Goal: Find specific page/section: Find specific page/section

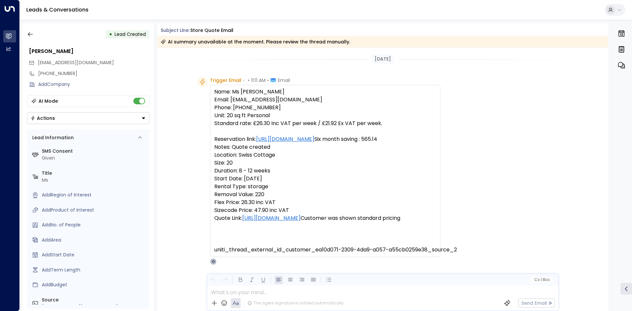
scroll to position [36, 0]
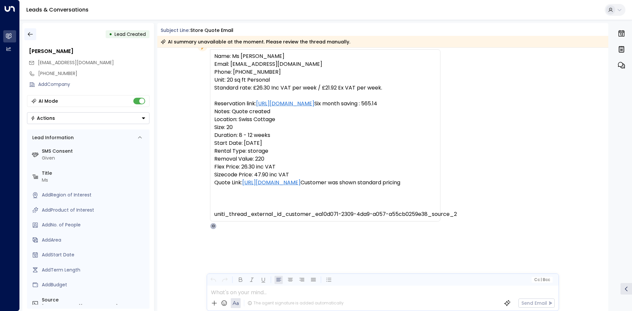
click at [30, 32] on icon "button" at bounding box center [30, 34] width 7 height 7
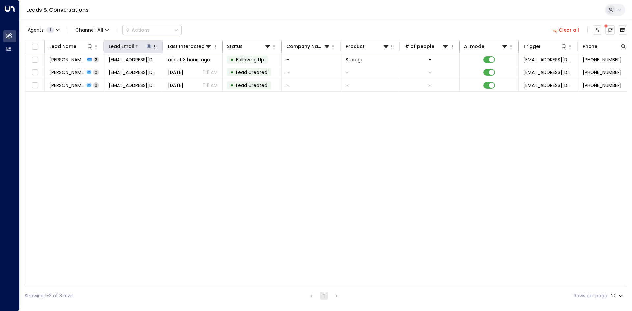
click at [148, 47] on icon at bounding box center [149, 46] width 5 height 5
drag, startPoint x: 148, startPoint y: 47, endPoint x: 124, endPoint y: 102, distance: 59.7
click at [121, 107] on div "Lead Name Lead Email Last Interacted Status Company Name Product # of people AI…" at bounding box center [326, 163] width 603 height 247
click at [147, 49] on button at bounding box center [149, 46] width 7 height 7
click at [148, 48] on icon at bounding box center [149, 46] width 4 height 4
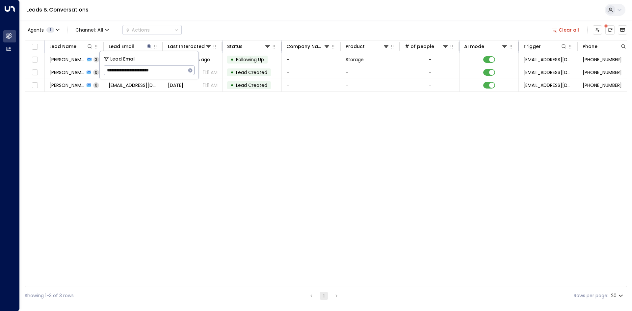
click at [193, 71] on button "button" at bounding box center [190, 70] width 9 height 9
click at [151, 72] on input "text" at bounding box center [149, 70] width 91 height 12
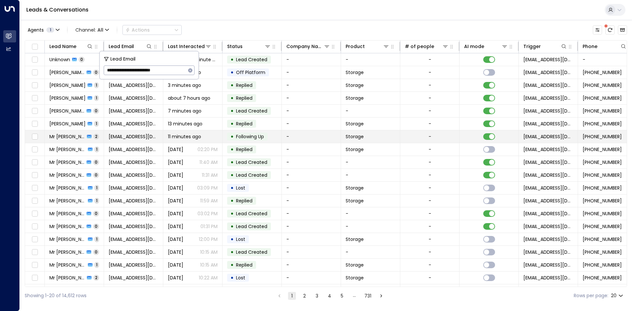
type input "**********"
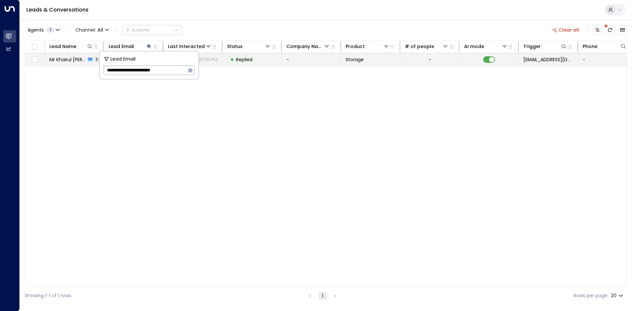
click at [251, 60] on span "Replied" at bounding box center [244, 59] width 16 height 7
